Goal: Task Accomplishment & Management: Use online tool/utility

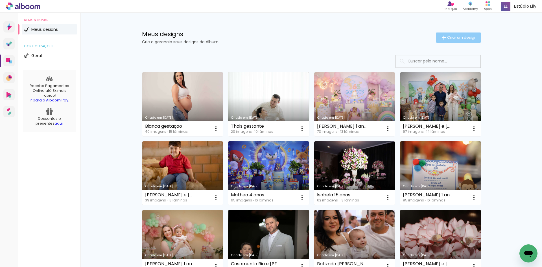
click at [447, 37] on span "Criar um design" at bounding box center [461, 38] width 29 height 4
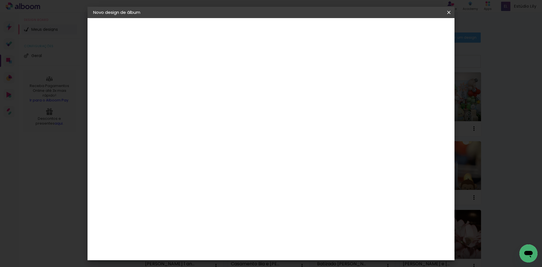
click at [185, 75] on input at bounding box center [185, 75] width 0 height 9
type input "Bati"
type paper-input "Bati"
type input "Batizado [PERSON_NAME]"
type paper-input "Batizado [PERSON_NAME]"
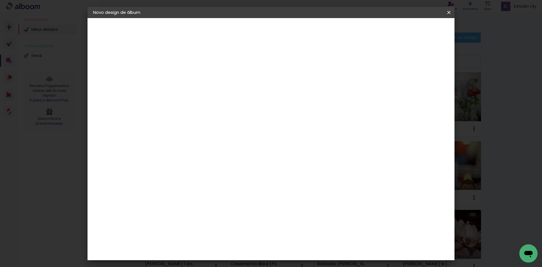
click at [0, 0] on slot "Avançar" at bounding box center [0, 0] width 0 height 0
click at [207, 241] on div "DreambooksPro" at bounding box center [200, 243] width 37 height 5
click at [0, 0] on slot "Avançar" at bounding box center [0, 0] width 0 height 0
click at [207, 96] on input "text" at bounding box center [196, 98] width 22 height 9
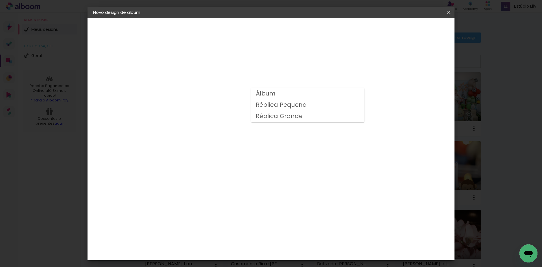
click at [289, 93] on paper-item "Álbum" at bounding box center [307, 93] width 113 height 11
type input "Álbum"
click at [224, 132] on span "20 × 20" at bounding box center [210, 138] width 26 height 12
click at [278, 31] on paper-button "Avançar" at bounding box center [264, 30] width 28 height 10
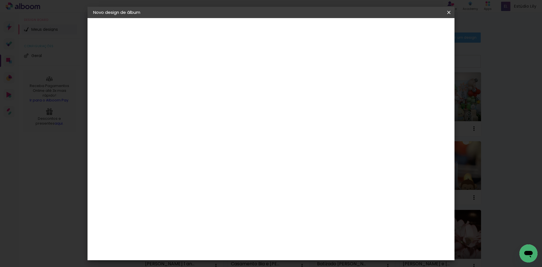
click at [414, 28] on span "Iniciar design" at bounding box center [401, 30] width 26 height 4
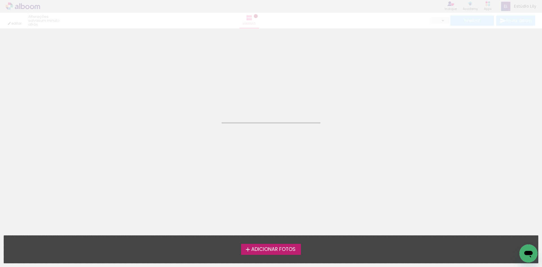
click at [281, 244] on label "Adicionar Fotos" at bounding box center [271, 249] width 60 height 11
click at [0, 0] on input "file" at bounding box center [0, 0] width 0 height 0
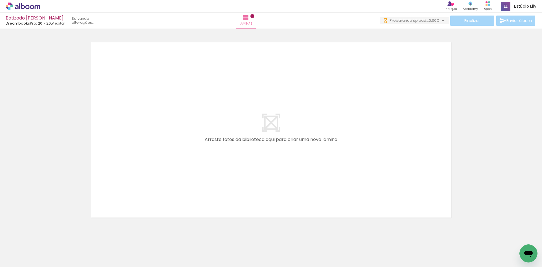
drag, startPoint x: 131, startPoint y: 251, endPoint x: 152, endPoint y: 171, distance: 82.3
click at [152, 171] on quentale-workspace at bounding box center [271, 133] width 542 height 267
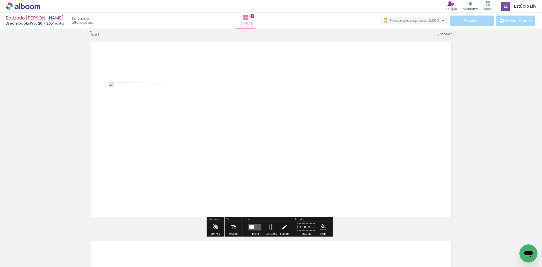
scroll to position [7, 0]
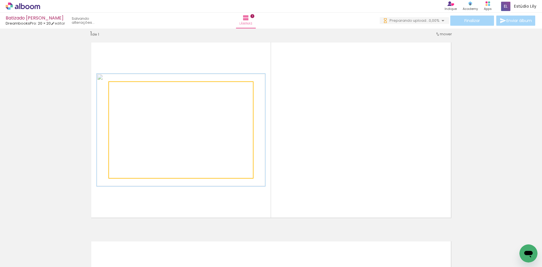
drag, startPoint x: 122, startPoint y: 87, endPoint x: 126, endPoint y: 86, distance: 3.4
click at [126, 86] on div at bounding box center [125, 87] width 9 height 9
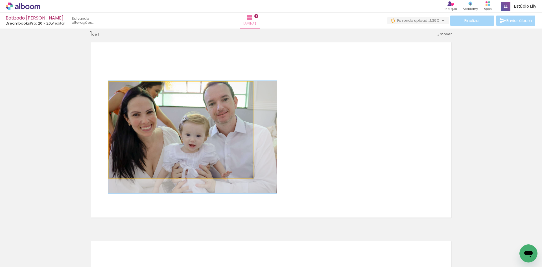
drag, startPoint x: 159, startPoint y: 110, endPoint x: 171, endPoint y: 117, distance: 13.6
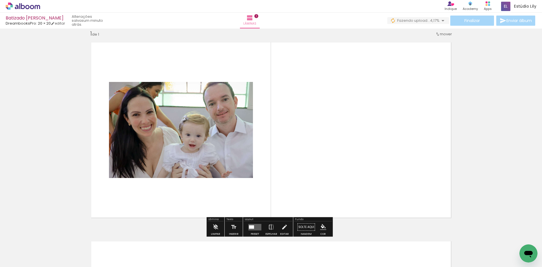
click at [171, 117] on quentale-photo at bounding box center [181, 130] width 144 height 96
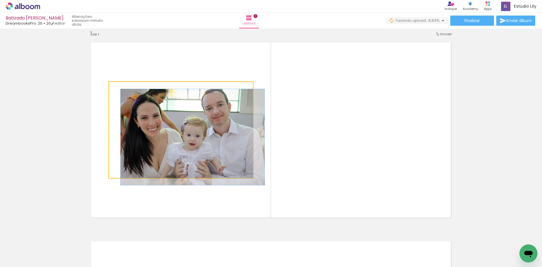
drag, startPoint x: 120, startPoint y: 87, endPoint x: 87, endPoint y: 89, distance: 33.1
type paper-slider "100"
click at [87, 89] on quentale-layouter at bounding box center [270, 130] width 369 height 185
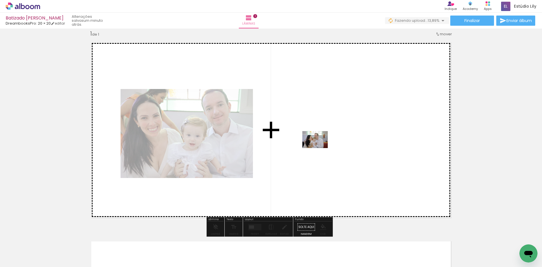
drag, startPoint x: 182, startPoint y: 249, endPoint x: 319, endPoint y: 148, distance: 170.6
click at [319, 148] on quentale-workspace at bounding box center [271, 133] width 542 height 267
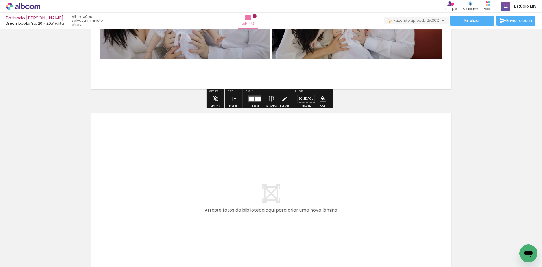
scroll to position [148, 0]
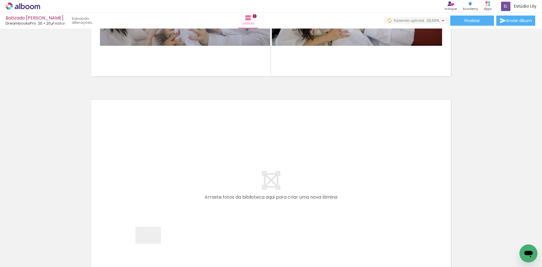
drag, startPoint x: 152, startPoint y: 247, endPoint x: 150, endPoint y: 191, distance: 56.2
click at [150, 191] on quentale-workspace at bounding box center [271, 133] width 542 height 267
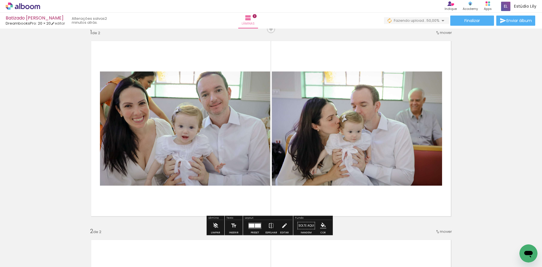
scroll to position [0, 0]
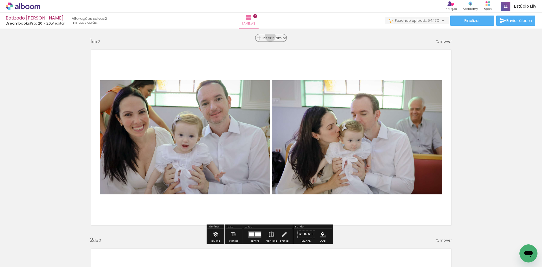
click at [270, 36] on span "Inserir lâmina" at bounding box center [274, 38] width 22 height 4
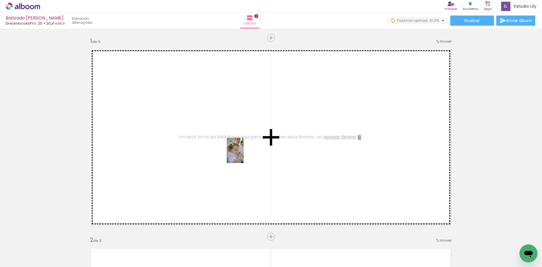
drag, startPoint x: 289, startPoint y: 250, endPoint x: 244, endPoint y: 154, distance: 106.2
click at [244, 154] on quentale-workspace at bounding box center [271, 133] width 542 height 267
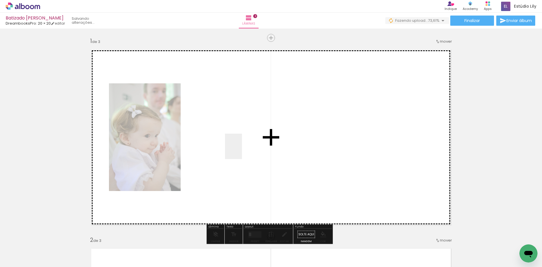
drag, startPoint x: 308, startPoint y: 257, endPoint x: 242, endPoint y: 150, distance: 125.7
click at [242, 150] on quentale-workspace at bounding box center [271, 133] width 542 height 267
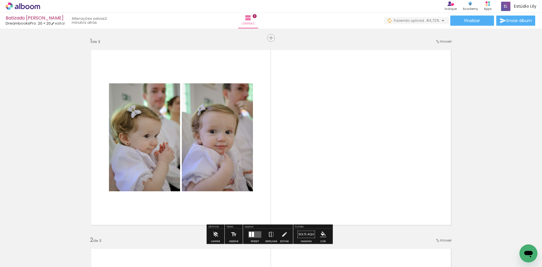
scroll to position [0, 447]
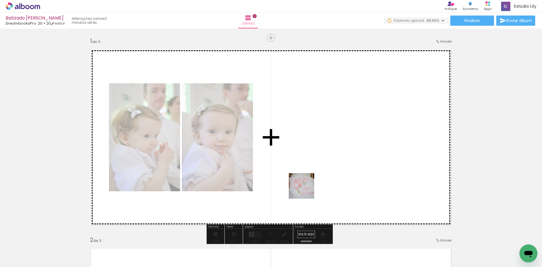
drag, startPoint x: 307, startPoint y: 251, endPoint x: 309, endPoint y: 174, distance: 76.3
click at [309, 174] on quentale-workspace at bounding box center [271, 133] width 542 height 267
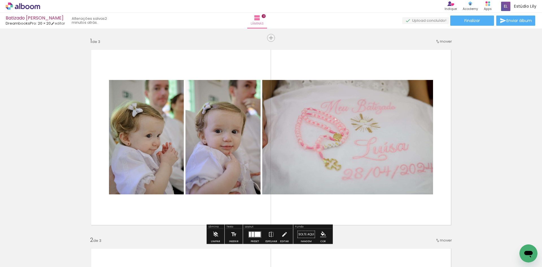
scroll to position [28, 0]
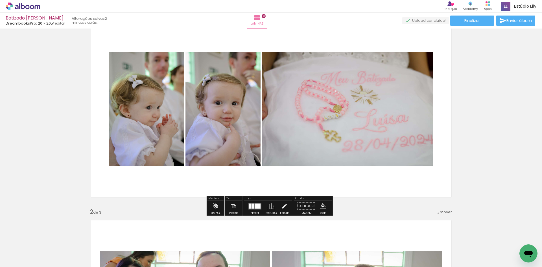
click at [271, 207] on iron-icon at bounding box center [271, 205] width 6 height 11
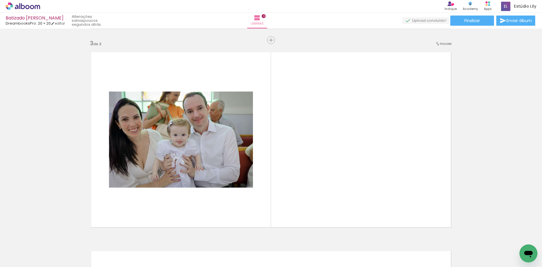
scroll to position [0, 0]
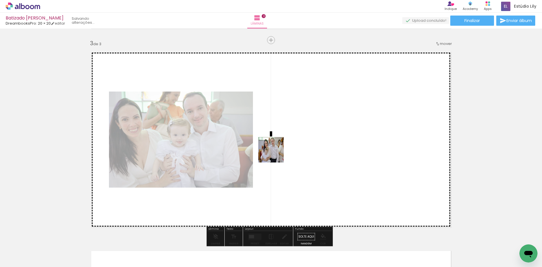
drag, startPoint x: 100, startPoint y: 247, endPoint x: 275, endPoint y: 154, distance: 198.9
click at [275, 154] on quentale-workspace at bounding box center [271, 133] width 542 height 267
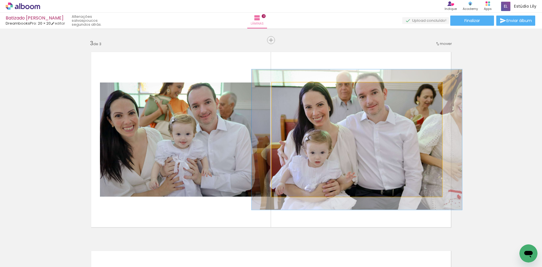
drag, startPoint x: 287, startPoint y: 88, endPoint x: 292, endPoint y: 88, distance: 4.6
type paper-slider "123"
click at [292, 88] on div at bounding box center [289, 88] width 9 height 9
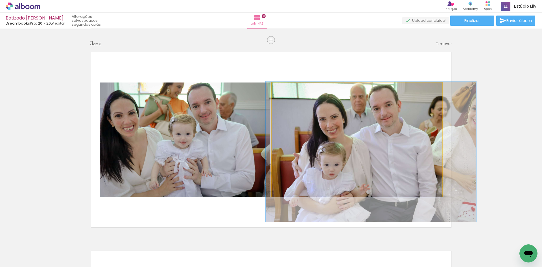
drag, startPoint x: 331, startPoint y: 101, endPoint x: 344, endPoint y: 112, distance: 16.8
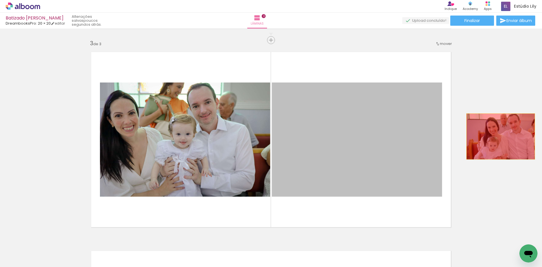
drag, startPoint x: 381, startPoint y: 137, endPoint x: 503, endPoint y: 136, distance: 121.4
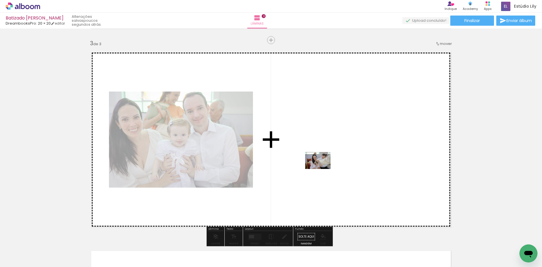
drag, startPoint x: 56, startPoint y: 248, endPoint x: 322, endPoint y: 169, distance: 277.9
click at [322, 169] on quentale-workspace at bounding box center [271, 133] width 542 height 267
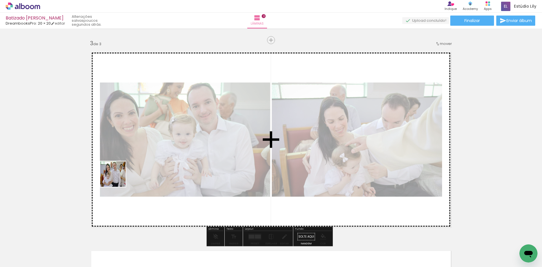
drag, startPoint x: 87, startPoint y: 248, endPoint x: 117, endPoint y: 178, distance: 76.4
click at [117, 178] on quentale-workspace at bounding box center [271, 133] width 542 height 267
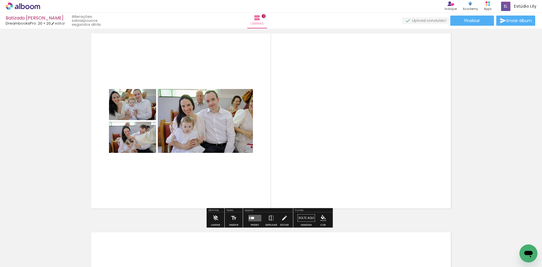
scroll to position [423, 0]
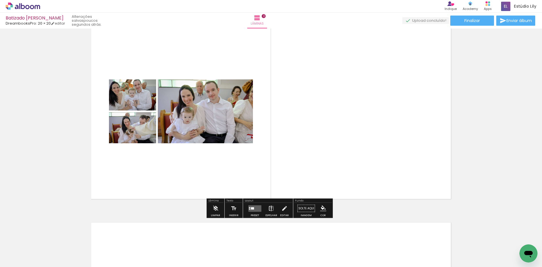
click at [270, 207] on iron-icon at bounding box center [271, 208] width 6 height 11
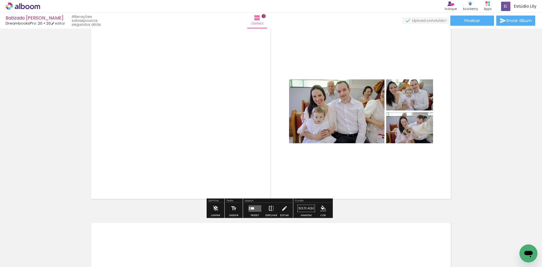
click at [270, 207] on iron-icon at bounding box center [271, 208] width 6 height 11
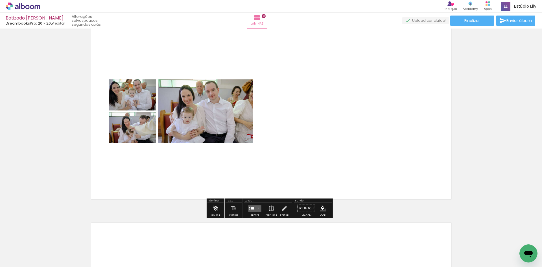
click at [257, 208] on quentale-layouter at bounding box center [254, 208] width 13 height 6
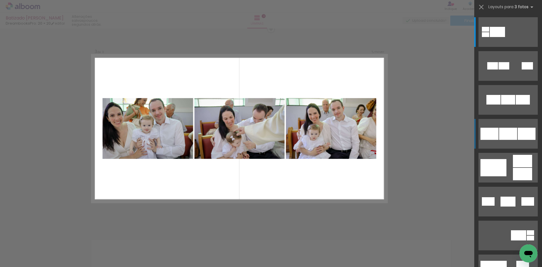
scroll to position [405, 0]
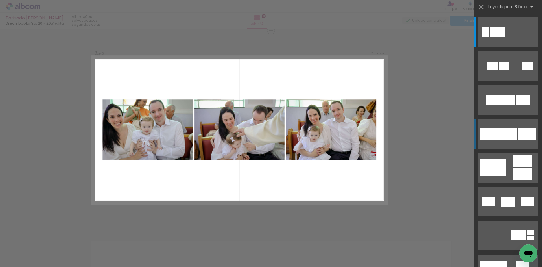
click at [535, 135] on quentale-layouter at bounding box center [508, 134] width 59 height 30
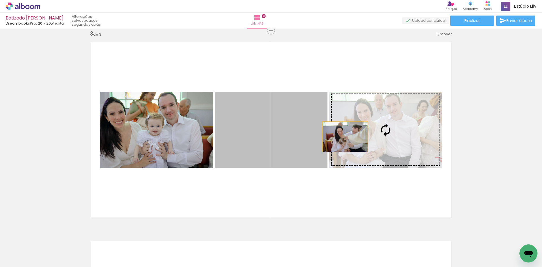
drag, startPoint x: 287, startPoint y: 132, endPoint x: 343, endPoint y: 137, distance: 55.8
click at [0, 0] on slot at bounding box center [0, 0] width 0 height 0
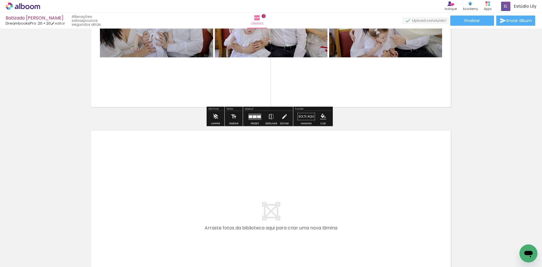
scroll to position [546, 0]
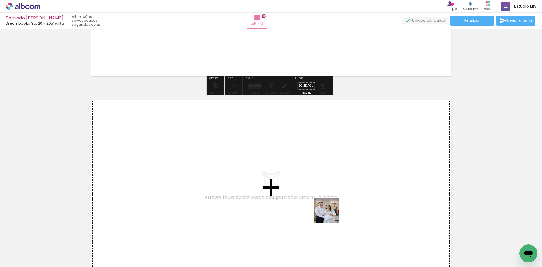
drag, startPoint x: 345, startPoint y: 244, endPoint x: 327, endPoint y: 205, distance: 43.3
click at [327, 205] on quentale-workspace at bounding box center [271, 133] width 542 height 267
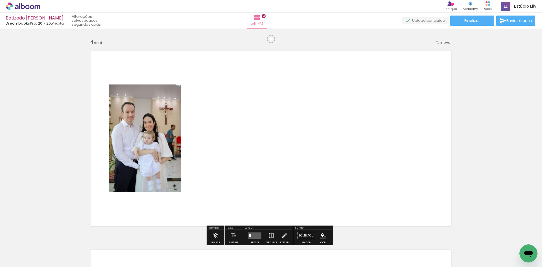
scroll to position [604, 0]
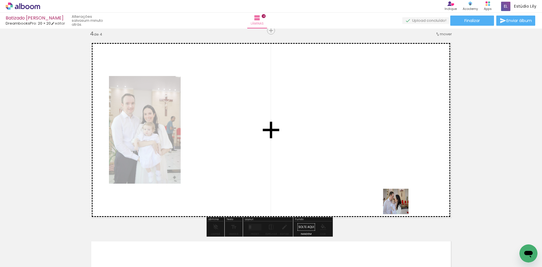
drag, startPoint x: 407, startPoint y: 246, endPoint x: 400, endPoint y: 206, distance: 41.2
click at [400, 206] on quentale-workspace at bounding box center [271, 133] width 542 height 267
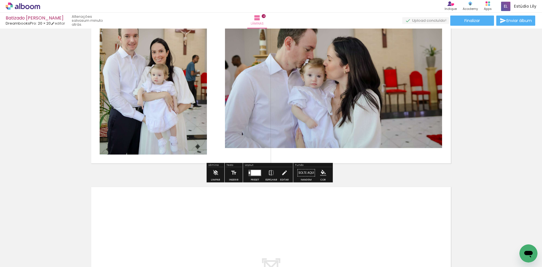
scroll to position [688, 0]
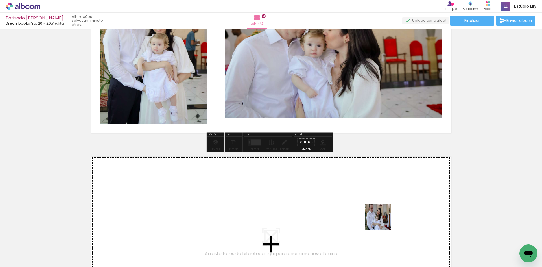
drag, startPoint x: 381, startPoint y: 253, endPoint x: 382, endPoint y: 216, distance: 37.0
click at [382, 216] on quentale-workspace at bounding box center [271, 133] width 542 height 267
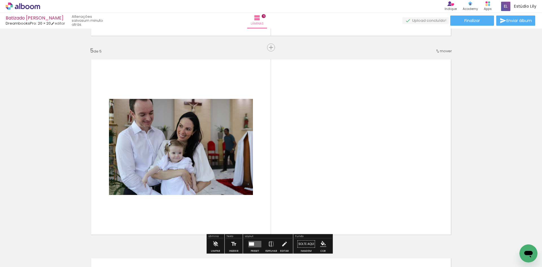
scroll to position [802, 0]
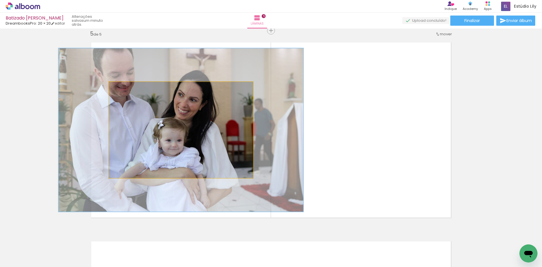
drag, startPoint x: 123, startPoint y: 87, endPoint x: 139, endPoint y: 87, distance: 16.1
click at [139, 87] on div at bounding box center [136, 87] width 9 height 9
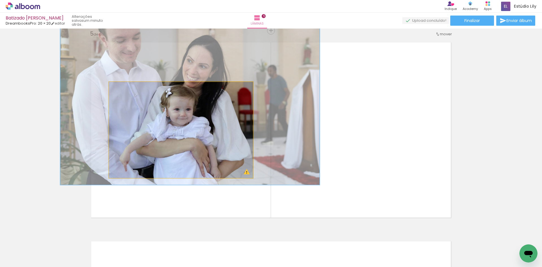
drag, startPoint x: 217, startPoint y: 143, endPoint x: 226, endPoint y: 111, distance: 32.9
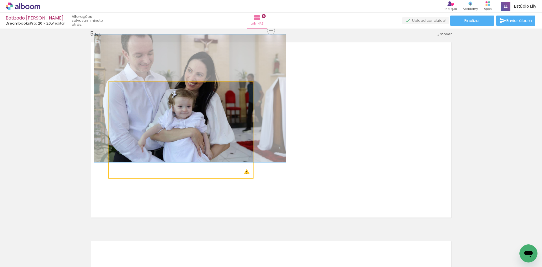
drag, startPoint x: 136, startPoint y: 89, endPoint x: 126, endPoint y: 89, distance: 10.4
type paper-slider "133"
click at [127, 89] on div at bounding box center [129, 87] width 5 height 5
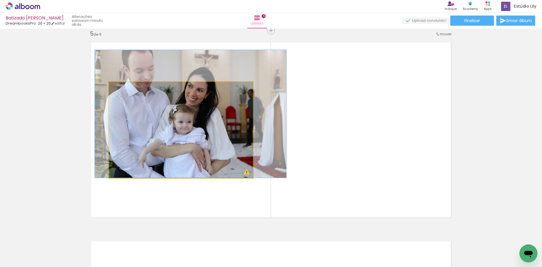
drag, startPoint x: 171, startPoint y: 107, endPoint x: 172, endPoint y: 112, distance: 4.6
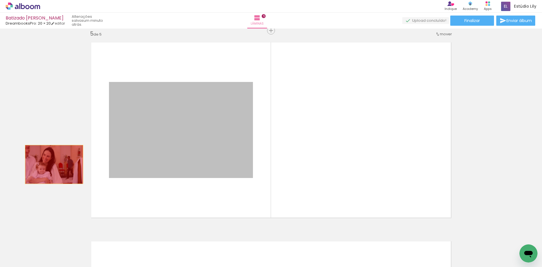
drag, startPoint x: 204, startPoint y: 130, endPoint x: 52, endPoint y: 164, distance: 155.9
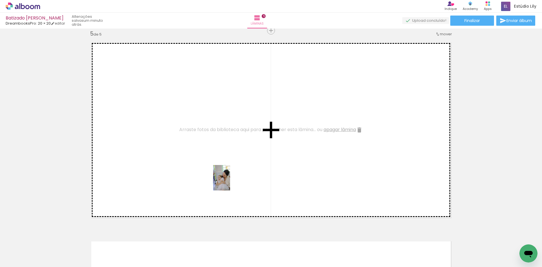
drag, startPoint x: 215, startPoint y: 244, endPoint x: 230, endPoint y: 182, distance: 64.3
click at [230, 182] on quentale-workspace at bounding box center [271, 133] width 542 height 267
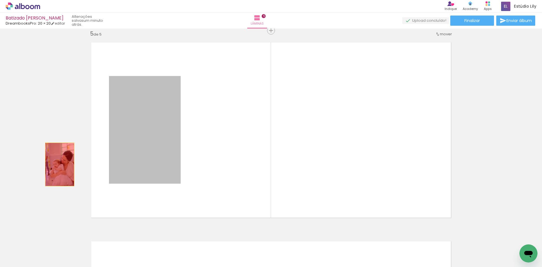
drag, startPoint x: 164, startPoint y: 169, endPoint x: 58, endPoint y: 164, distance: 106.2
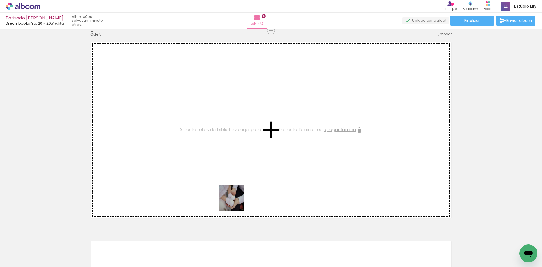
drag, startPoint x: 249, startPoint y: 246, endPoint x: 227, endPoint y: 174, distance: 75.4
click at [227, 174] on quentale-workspace at bounding box center [271, 133] width 542 height 267
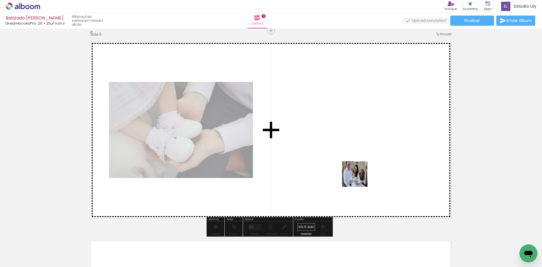
drag, startPoint x: 373, startPoint y: 246, endPoint x: 359, endPoint y: 178, distance: 69.4
click at [359, 178] on quentale-workspace at bounding box center [271, 133] width 542 height 267
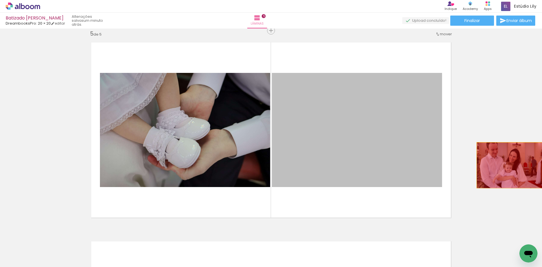
drag, startPoint x: 359, startPoint y: 178, endPoint x: 509, endPoint y: 165, distance: 150.2
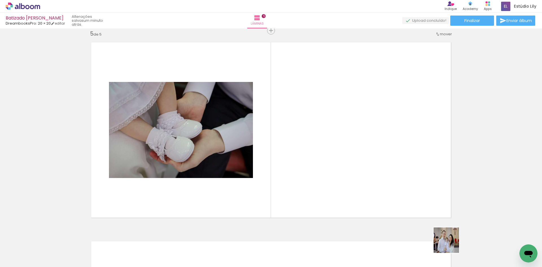
drag, startPoint x: 463, startPoint y: 251, endPoint x: 366, endPoint y: 194, distance: 112.6
click at [366, 194] on quentale-workspace at bounding box center [271, 133] width 542 height 267
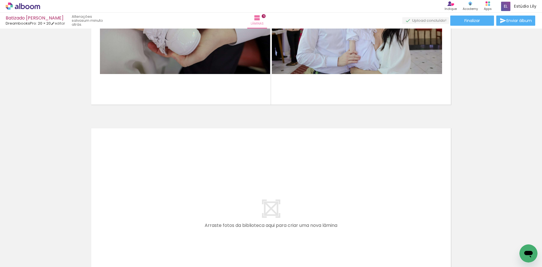
scroll to position [0, 382]
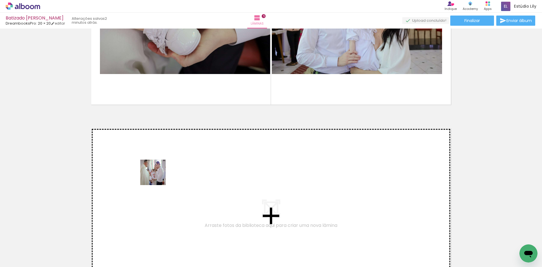
drag, startPoint x: 119, startPoint y: 248, endPoint x: 158, endPoint y: 175, distance: 82.5
click at [158, 175] on quentale-workspace at bounding box center [271, 133] width 542 height 267
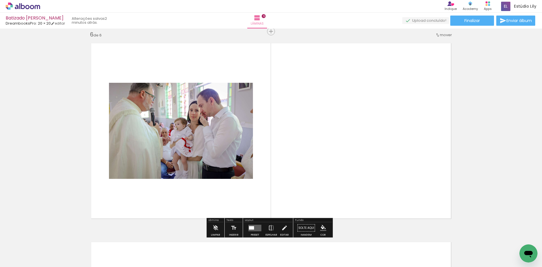
scroll to position [1001, 0]
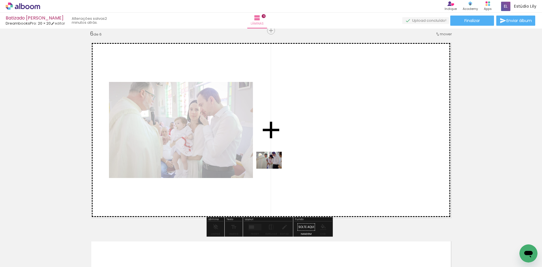
drag, startPoint x: 155, startPoint y: 245, endPoint x: 273, endPoint y: 169, distance: 141.0
click at [273, 169] on quentale-workspace at bounding box center [271, 133] width 542 height 267
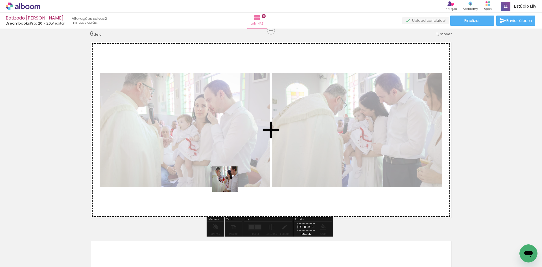
drag, startPoint x: 185, startPoint y: 250, endPoint x: 229, endPoint y: 183, distance: 80.3
click at [229, 183] on quentale-workspace at bounding box center [271, 133] width 542 height 267
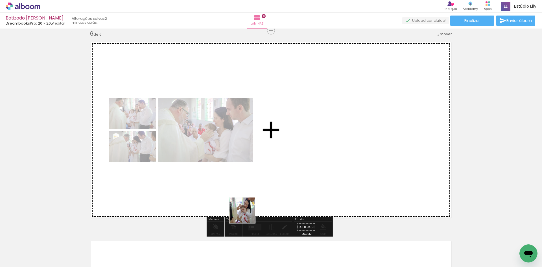
drag, startPoint x: 221, startPoint y: 251, endPoint x: 261, endPoint y: 199, distance: 65.3
click at [261, 199] on quentale-workspace at bounding box center [271, 133] width 542 height 267
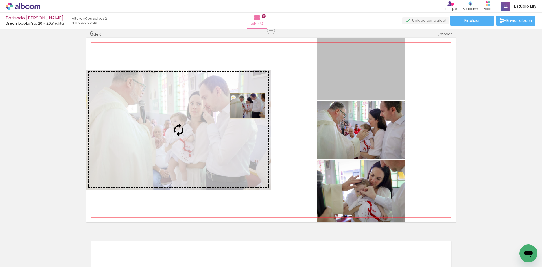
drag, startPoint x: 350, startPoint y: 78, endPoint x: 217, endPoint y: 115, distance: 138.6
click at [0, 0] on slot at bounding box center [0, 0] width 0 height 0
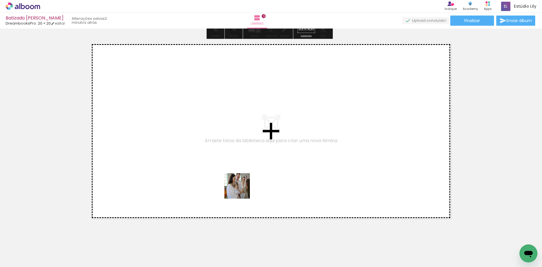
drag, startPoint x: 241, startPoint y: 245, endPoint x: 241, endPoint y: 190, distance: 55.1
click at [241, 190] on quentale-workspace at bounding box center [271, 133] width 542 height 267
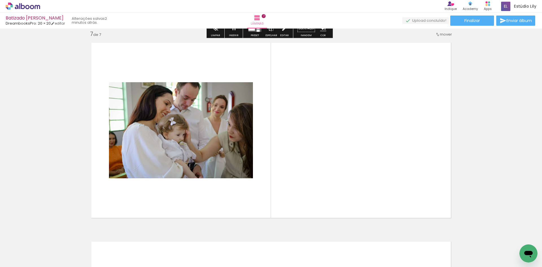
scroll to position [1200, 0]
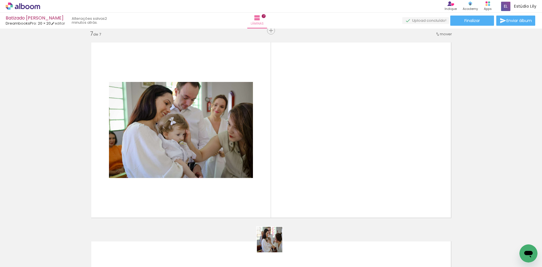
drag, startPoint x: 276, startPoint y: 251, endPoint x: 279, endPoint y: 230, distance: 21.0
click at [265, 191] on quentale-workspace at bounding box center [271, 133] width 542 height 267
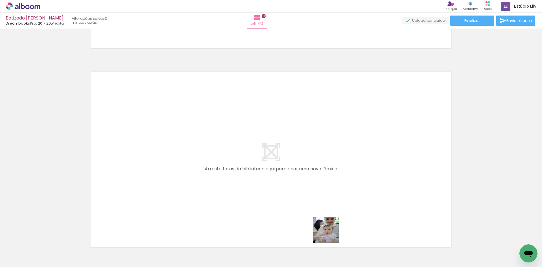
drag, startPoint x: 329, startPoint y: 246, endPoint x: 332, endPoint y: 171, distance: 74.6
click at [332, 171] on quentale-workspace at bounding box center [271, 133] width 542 height 267
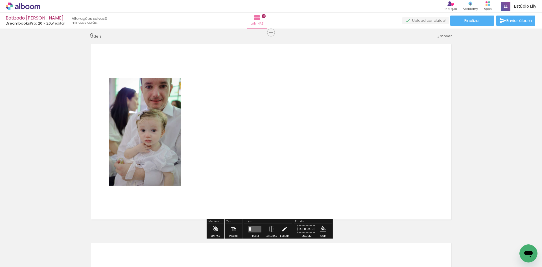
scroll to position [1597, 0]
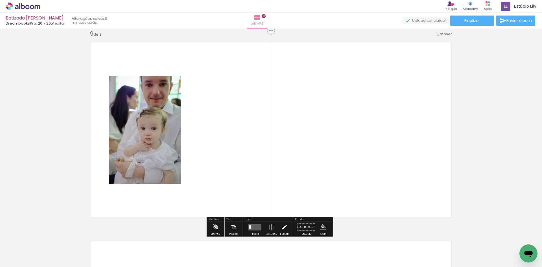
drag, startPoint x: 364, startPoint y: 246, endPoint x: 345, endPoint y: 164, distance: 84.9
click at [345, 164] on quentale-workspace at bounding box center [271, 133] width 542 height 267
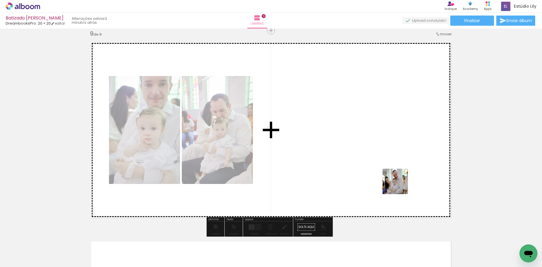
drag, startPoint x: 399, startPoint y: 249, endPoint x: 397, endPoint y: 175, distance: 74.0
click at [397, 175] on quentale-workspace at bounding box center [271, 133] width 542 height 267
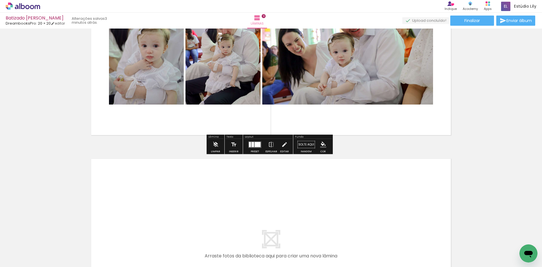
scroll to position [1682, 0]
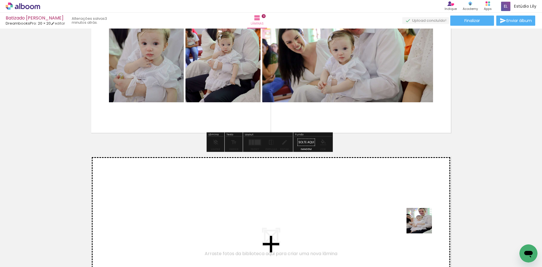
drag, startPoint x: 423, startPoint y: 225, endPoint x: 419, endPoint y: 196, distance: 28.9
click at [419, 196] on quentale-workspace at bounding box center [271, 133] width 542 height 267
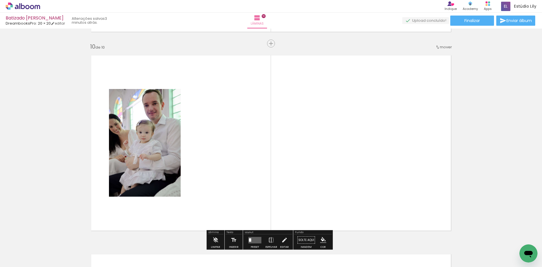
scroll to position [1796, 0]
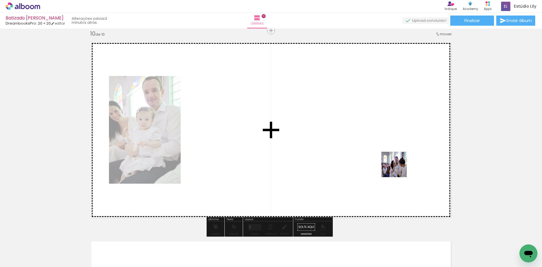
drag, startPoint x: 462, startPoint y: 246, endPoint x: 396, endPoint y: 166, distance: 103.5
click at [396, 166] on quentale-workspace at bounding box center [271, 133] width 542 height 267
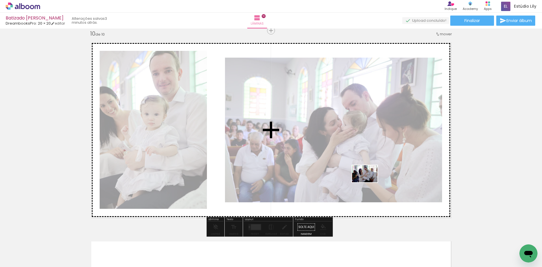
drag, startPoint x: 495, startPoint y: 250, endPoint x: 369, endPoint y: 182, distance: 143.0
click at [369, 182] on quentale-workspace at bounding box center [271, 133] width 542 height 267
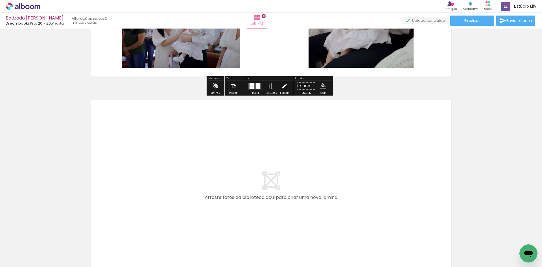
scroll to position [1937, 0]
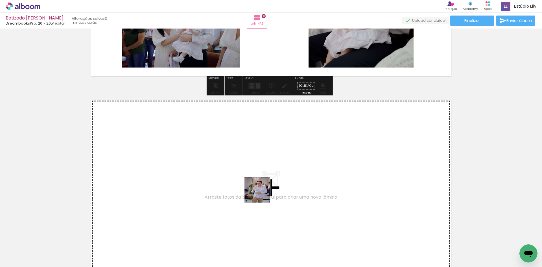
drag, startPoint x: 261, startPoint y: 203, endPoint x: 261, endPoint y: 191, distance: 12.4
click at [261, 191] on quentale-workspace at bounding box center [271, 133] width 542 height 267
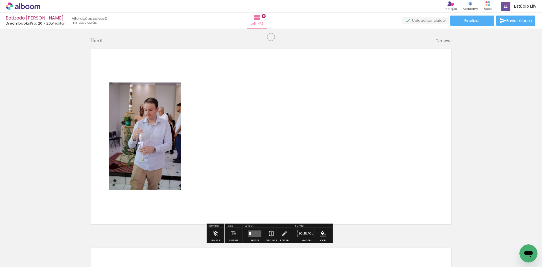
scroll to position [1995, 0]
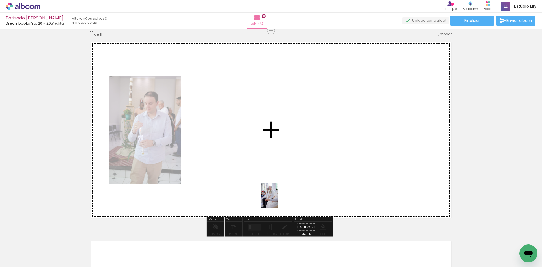
drag, startPoint x: 284, startPoint y: 243, endPoint x: 246, endPoint y: 176, distance: 77.2
click at [246, 176] on quentale-workspace at bounding box center [271, 133] width 542 height 267
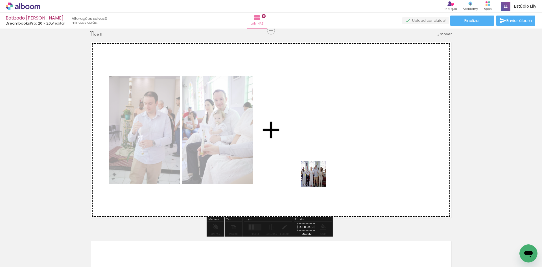
drag, startPoint x: 318, startPoint y: 242, endPoint x: 318, endPoint y: 177, distance: 64.6
click at [318, 177] on quentale-workspace at bounding box center [271, 133] width 542 height 267
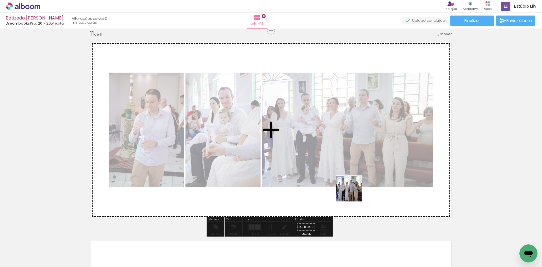
drag, startPoint x: 353, startPoint y: 242, endPoint x: 353, endPoint y: 189, distance: 52.5
click at [353, 189] on quentale-workspace at bounding box center [271, 133] width 542 height 267
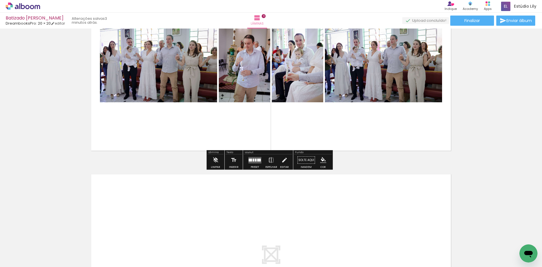
scroll to position [2079, 0]
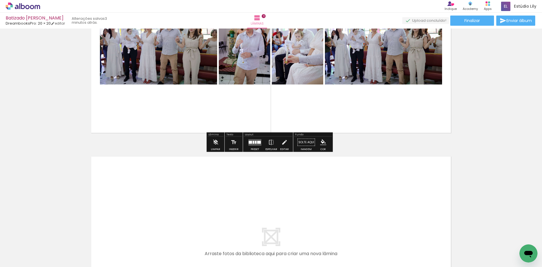
drag, startPoint x: 390, startPoint y: 241, endPoint x: 383, endPoint y: 195, distance: 47.2
click at [383, 195] on quentale-workspace at bounding box center [271, 133] width 542 height 267
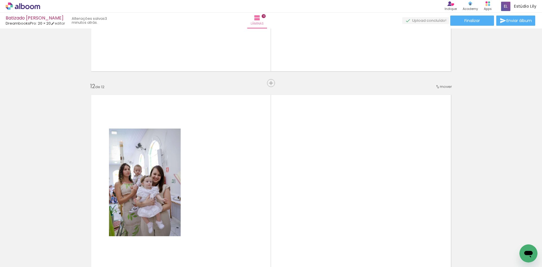
scroll to position [2194, 0]
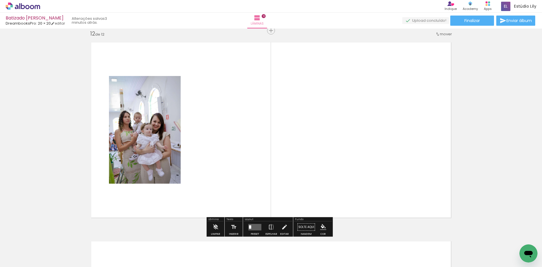
drag, startPoint x: 419, startPoint y: 249, endPoint x: 388, endPoint y: 184, distance: 72.2
click at [388, 184] on quentale-workspace at bounding box center [271, 133] width 542 height 267
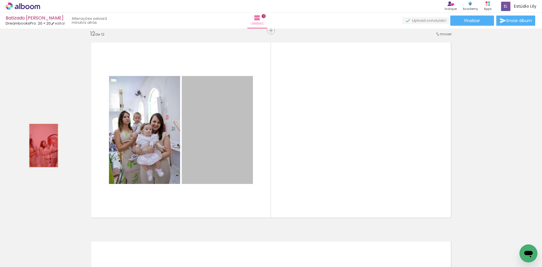
drag, startPoint x: 226, startPoint y: 143, endPoint x: 38, endPoint y: 149, distance: 187.3
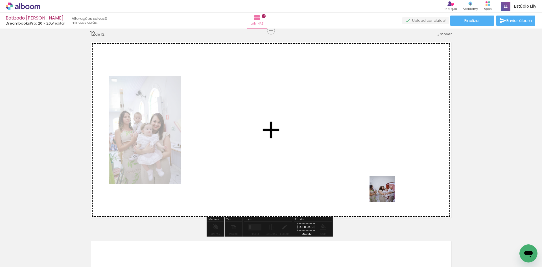
drag, startPoint x: 416, startPoint y: 244, endPoint x: 386, endPoint y: 193, distance: 59.2
click at [386, 193] on quentale-workspace at bounding box center [271, 133] width 542 height 267
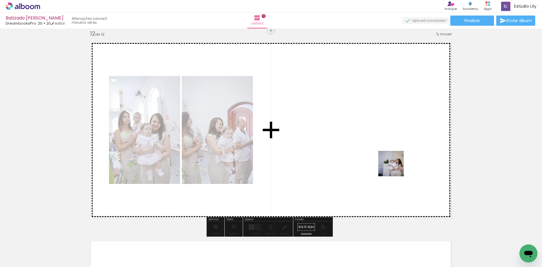
drag, startPoint x: 449, startPoint y: 251, endPoint x: 394, endPoint y: 167, distance: 100.7
click at [394, 167] on quentale-workspace at bounding box center [271, 133] width 542 height 267
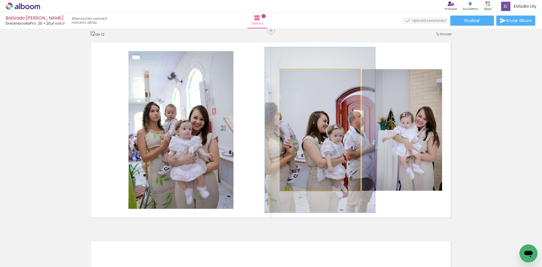
drag, startPoint x: 290, startPoint y: 77, endPoint x: 298, endPoint y: 78, distance: 7.1
type paper-slider "136"
click at [298, 78] on div at bounding box center [300, 75] width 9 height 9
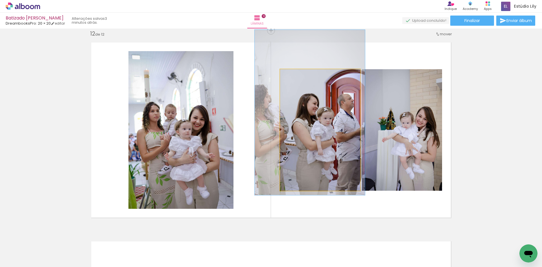
drag, startPoint x: 322, startPoint y: 119, endPoint x: 311, endPoint y: 102, distance: 20.2
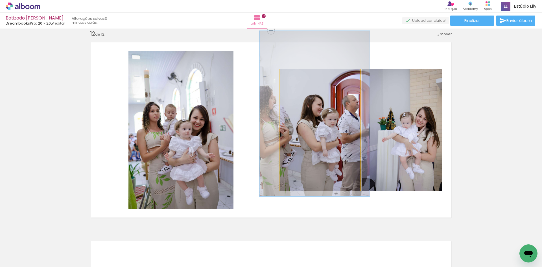
drag, startPoint x: 311, startPoint y: 102, endPoint x: 316, endPoint y: 103, distance: 4.9
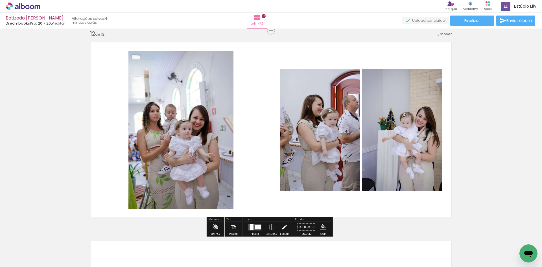
scroll to position [0, 1034]
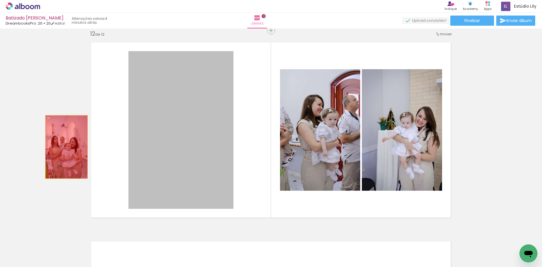
drag, startPoint x: 179, startPoint y: 154, endPoint x: 55, endPoint y: 147, distance: 124.1
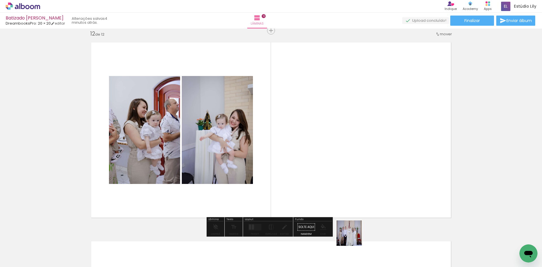
drag, startPoint x: 356, startPoint y: 252, endPoint x: 348, endPoint y: 180, distance: 71.6
click at [348, 180] on quentale-workspace at bounding box center [271, 133] width 542 height 267
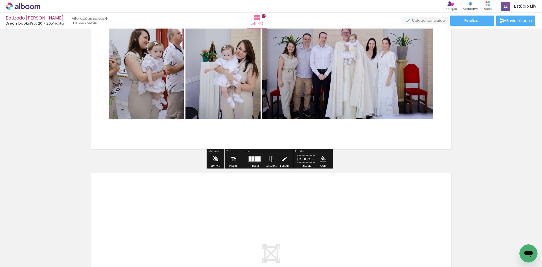
scroll to position [2278, 0]
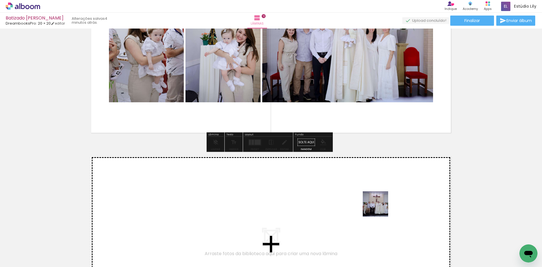
drag, startPoint x: 383, startPoint y: 244, endPoint x: 380, endPoint y: 208, distance: 36.5
click at [380, 208] on quentale-workspace at bounding box center [271, 133] width 542 height 267
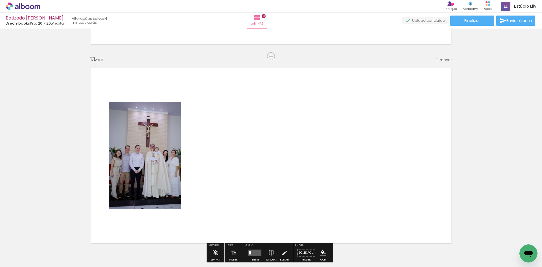
scroll to position [2392, 0]
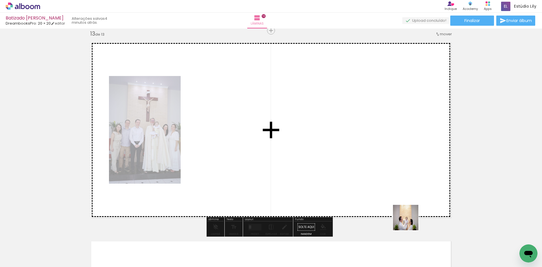
drag, startPoint x: 421, startPoint y: 243, endPoint x: 383, endPoint y: 176, distance: 77.6
click at [383, 176] on quentale-workspace at bounding box center [271, 133] width 542 height 267
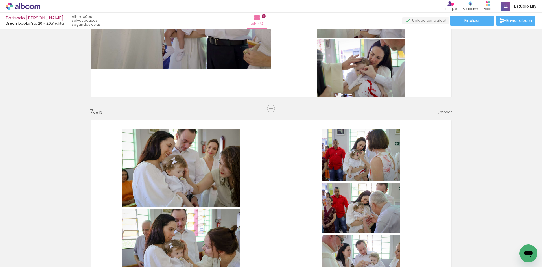
scroll to position [0, 874]
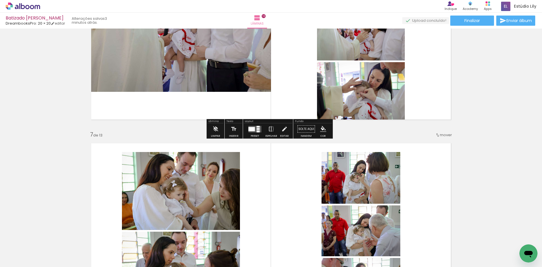
scroll to position [1094, 0]
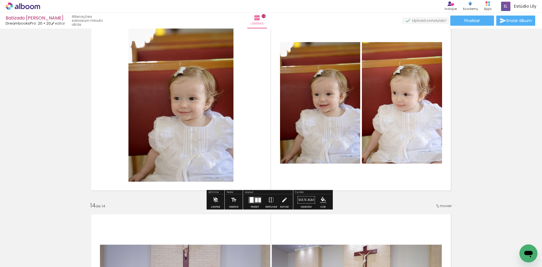
scroll to position [2422, 0]
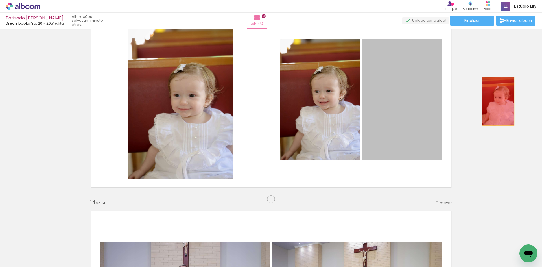
drag, startPoint x: 407, startPoint y: 102, endPoint x: 497, endPoint y: 101, distance: 90.1
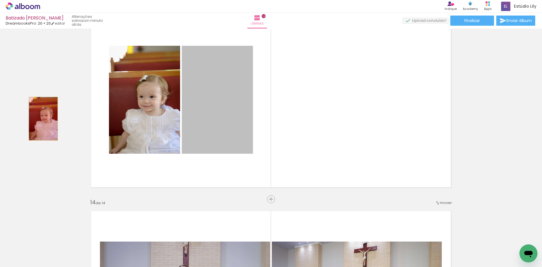
drag, startPoint x: 213, startPoint y: 108, endPoint x: 41, endPoint y: 119, distance: 172.0
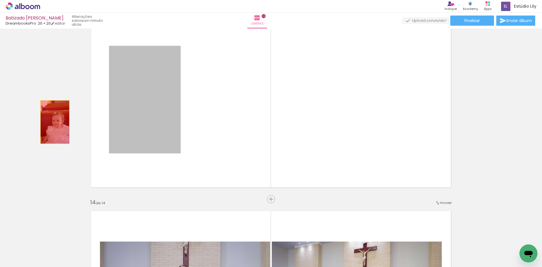
drag, startPoint x: 117, startPoint y: 111, endPoint x: 53, endPoint y: 122, distance: 65.3
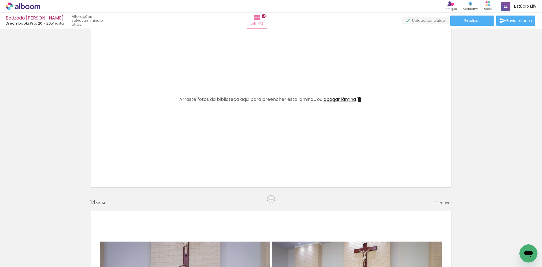
click at [358, 103] on iron-icon at bounding box center [359, 99] width 7 height 7
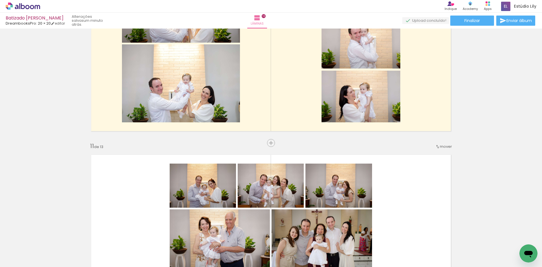
scroll to position [1858, 0]
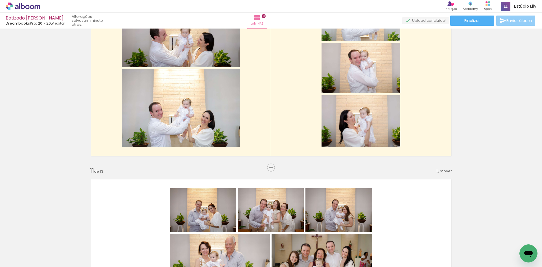
click at [505, 24] on paper-button "Enviar álbum" at bounding box center [515, 21] width 39 height 10
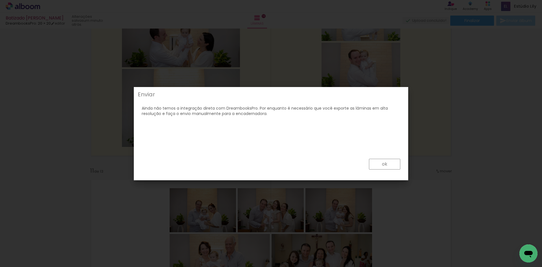
click at [380, 164] on paper-button "ok" at bounding box center [384, 164] width 31 height 11
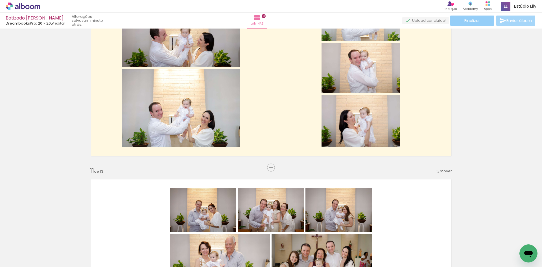
click at [464, 23] on span "Finalizar" at bounding box center [472, 21] width 16 height 4
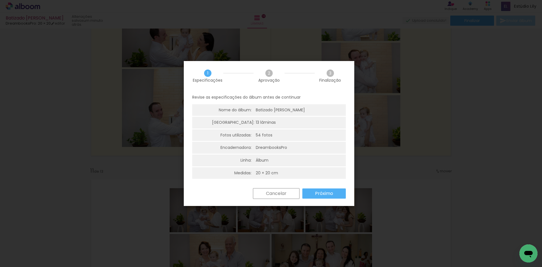
click at [333, 191] on paper-button "Próximo" at bounding box center [323, 193] width 43 height 10
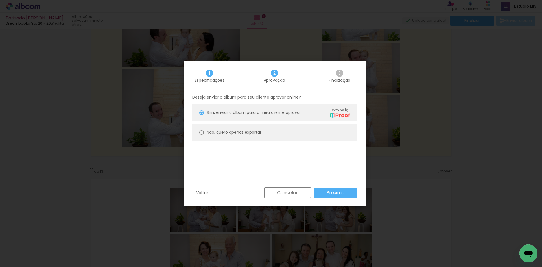
click at [261, 136] on paper-radio-button "Não, quero apenas exportar" at bounding box center [274, 132] width 165 height 17
type paper-radio-button "on"
click at [0, 0] on slot "Não, quero apenas exportar" at bounding box center [0, 0] width 0 height 0
click at [0, 0] on slot "Próximo" at bounding box center [0, 0] width 0 height 0
type input "Alta, 300 DPI"
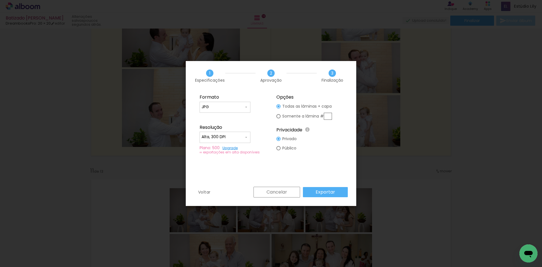
click at [337, 192] on paper-button "Exportar" at bounding box center [325, 192] width 45 height 10
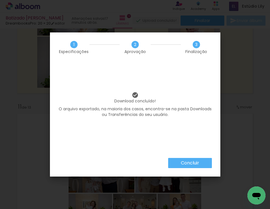
scroll to position [0, 1909]
